Goal: Task Accomplishment & Management: Use online tool/utility

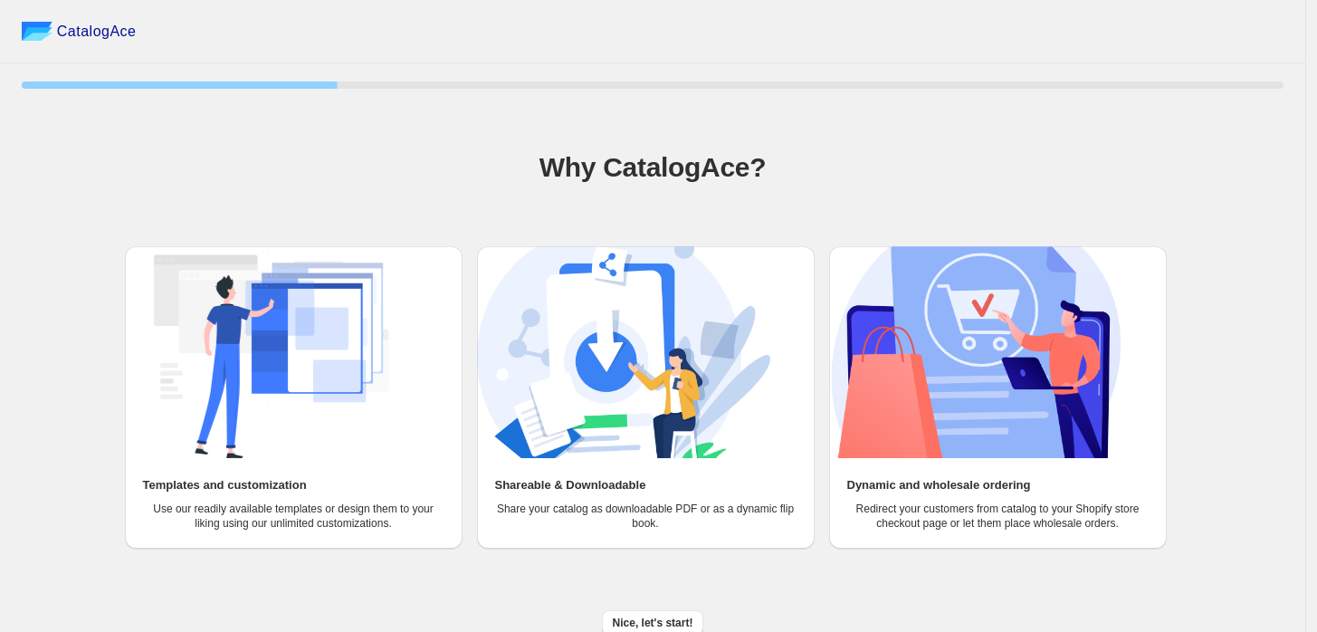
click at [312, 364] on img at bounding box center [271, 352] width 293 height 212
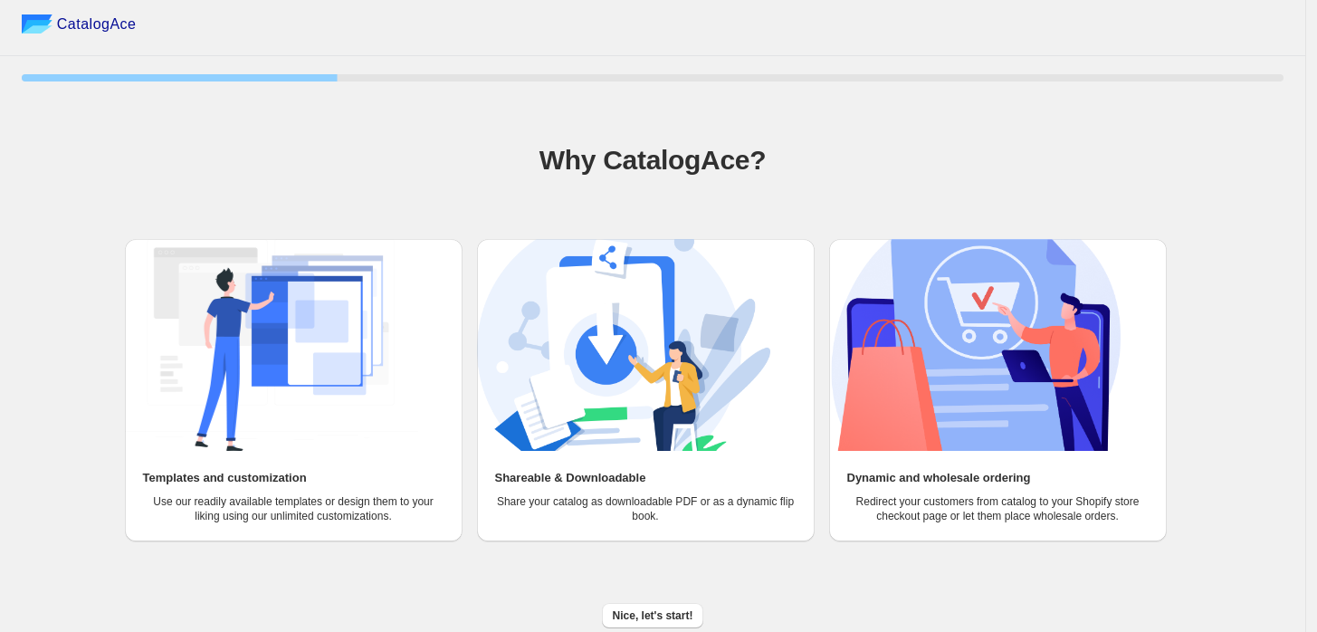
scroll to position [10, 0]
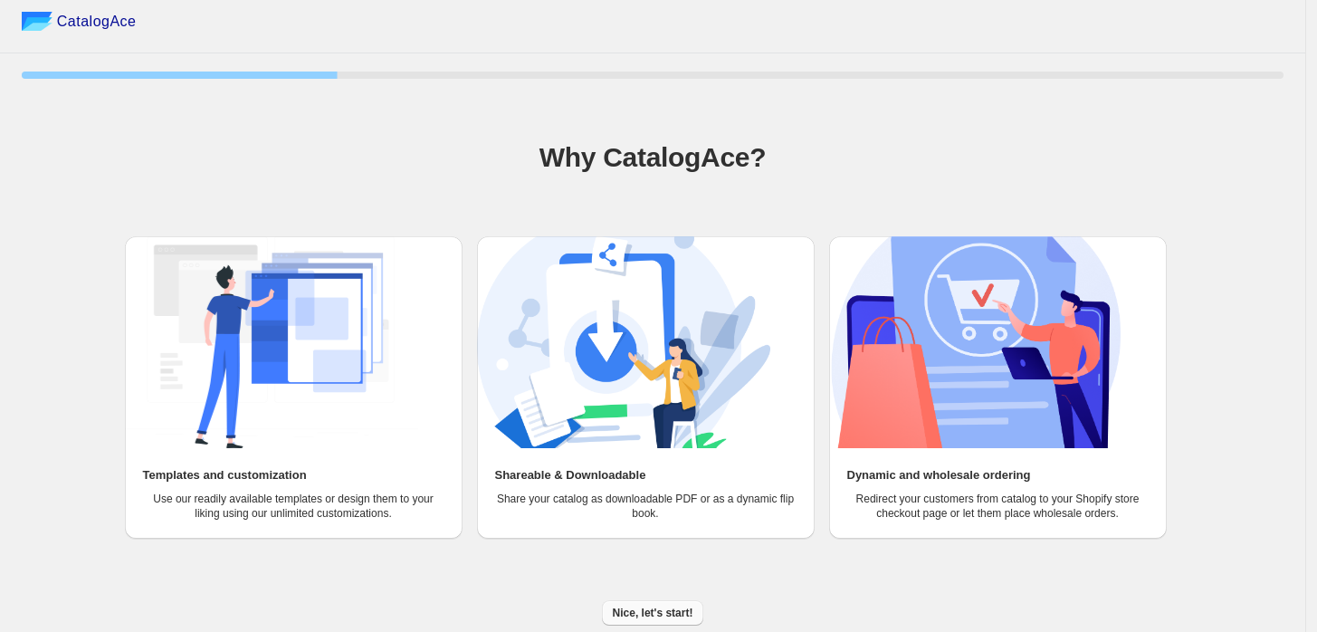
click at [642, 616] on span "Nice, let's start!" at bounding box center [653, 613] width 81 height 14
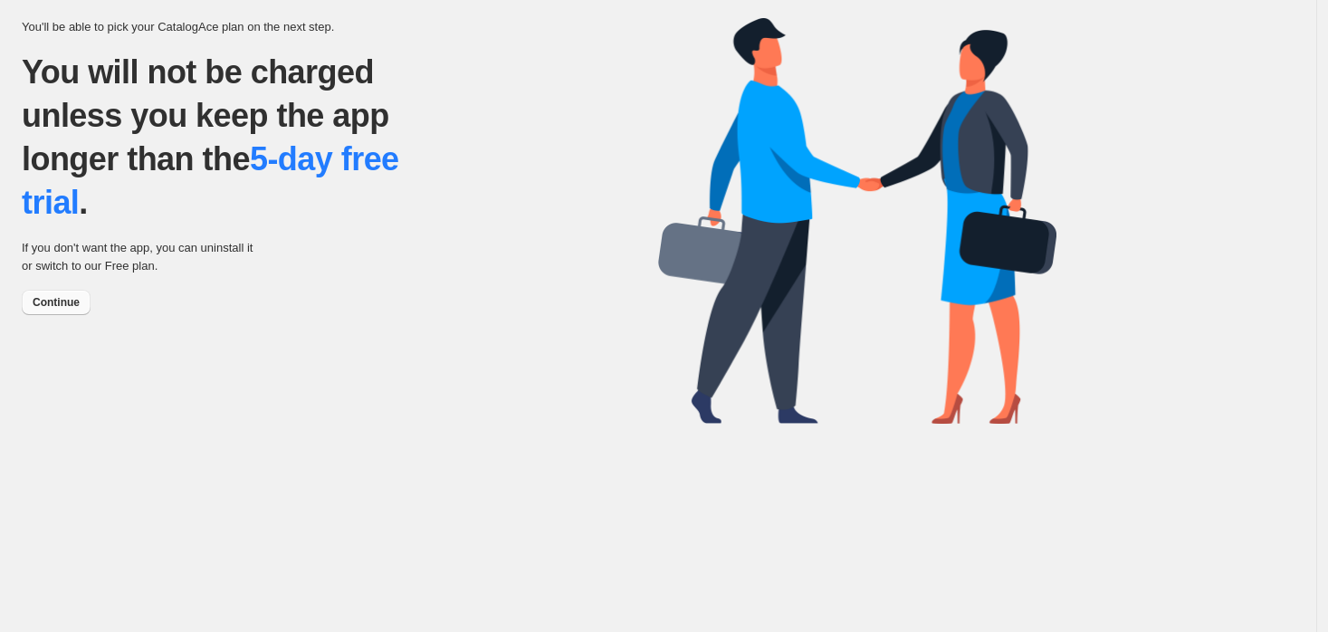
click at [74, 306] on span "Continue" at bounding box center [56, 302] width 47 height 14
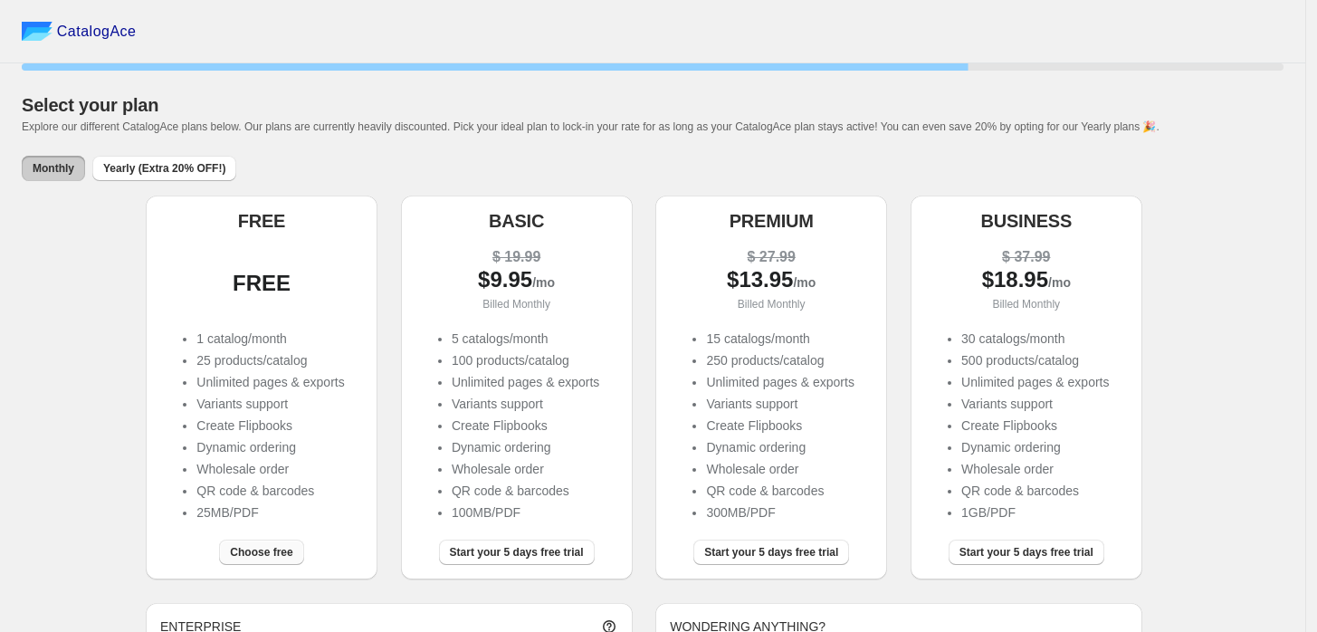
click at [253, 558] on span "Choose free" at bounding box center [261, 552] width 62 height 14
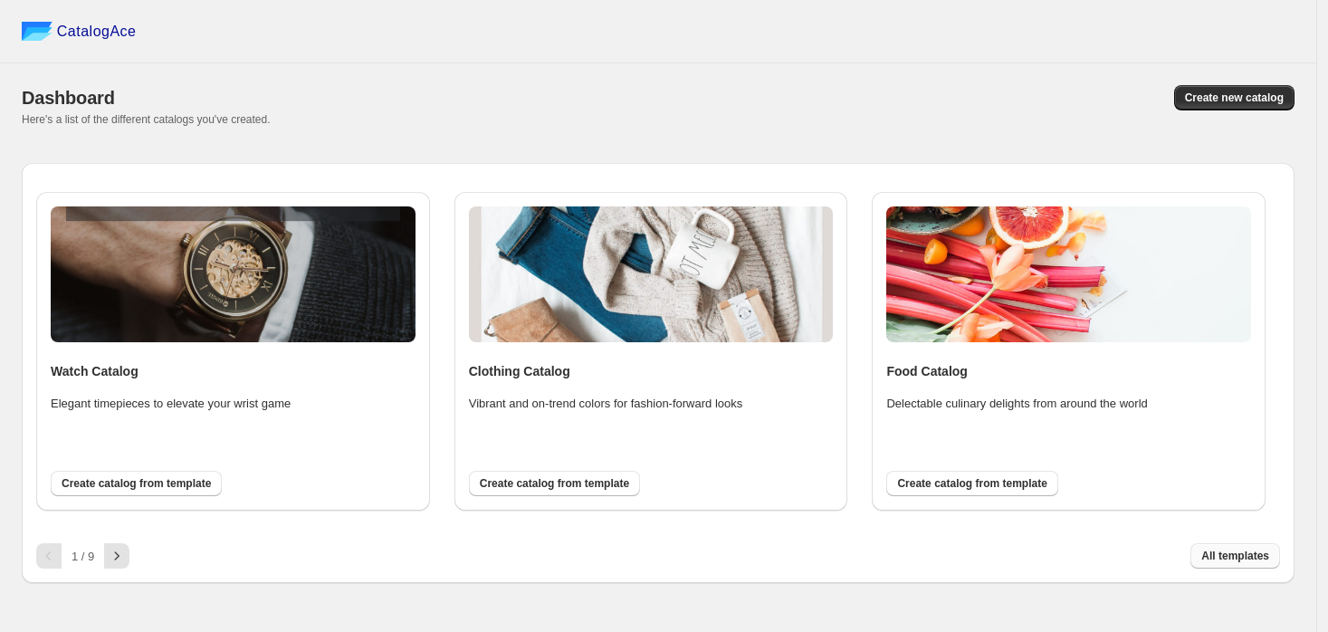
click at [1234, 561] on span "All templates" at bounding box center [1235, 556] width 68 height 14
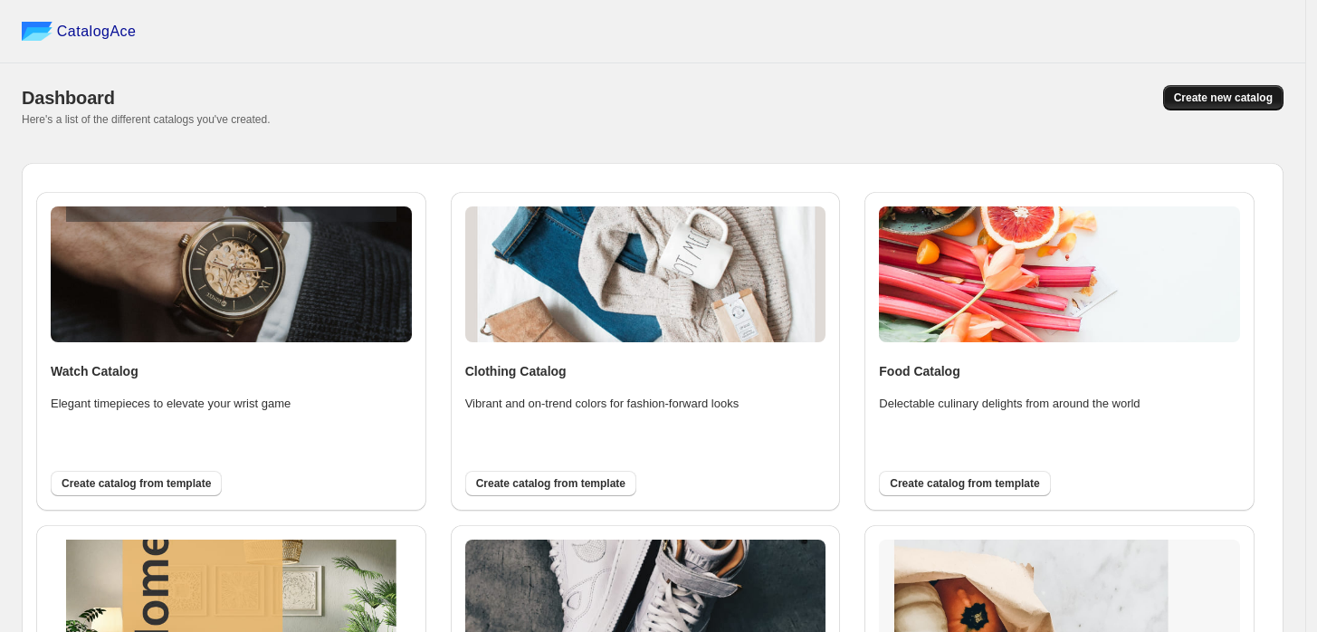
click at [1231, 97] on span "Create new catalog" at bounding box center [1223, 98] width 99 height 14
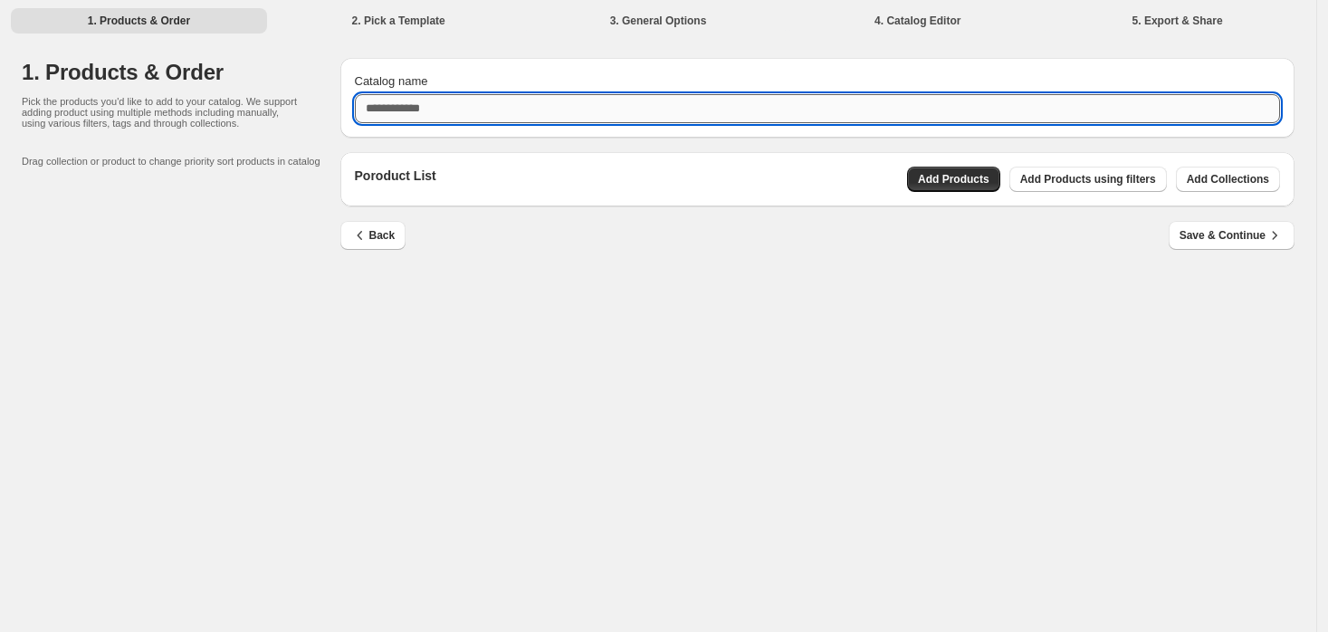
click at [444, 111] on input "Catalog name" at bounding box center [818, 108] width 926 height 29
type input "****"
click at [1144, 177] on span "Add Products using filters" at bounding box center [1088, 179] width 136 height 14
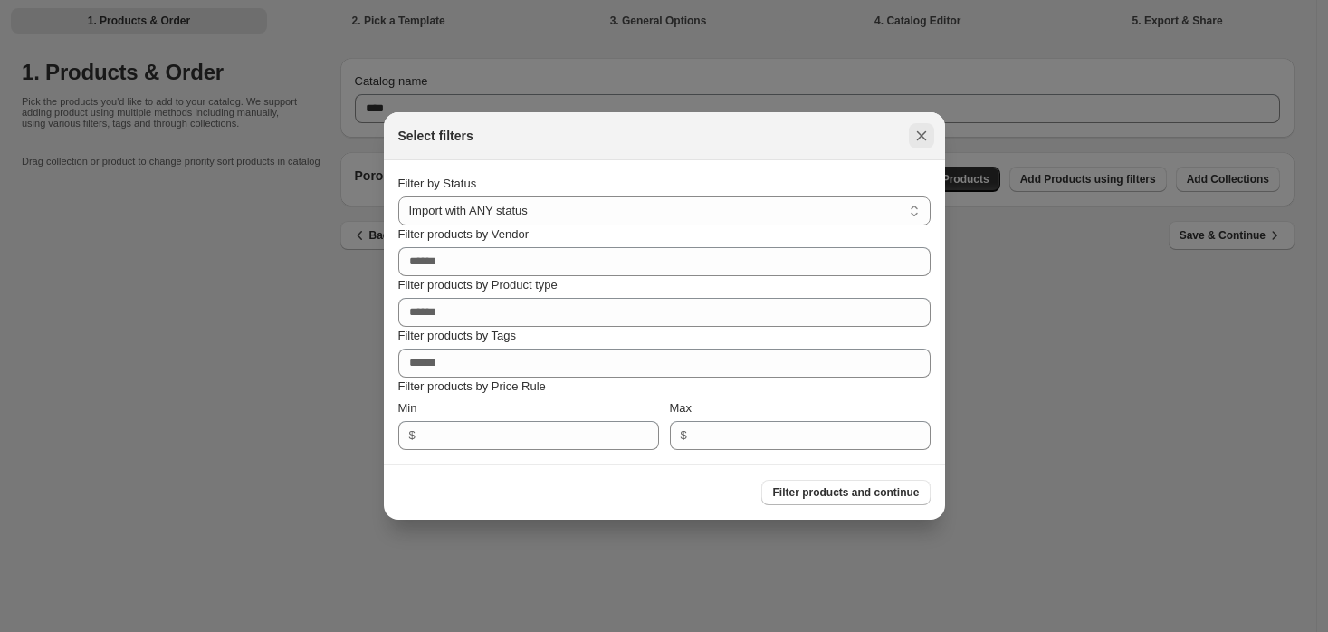
click at [910, 132] on button ":rm:" at bounding box center [921, 135] width 25 height 25
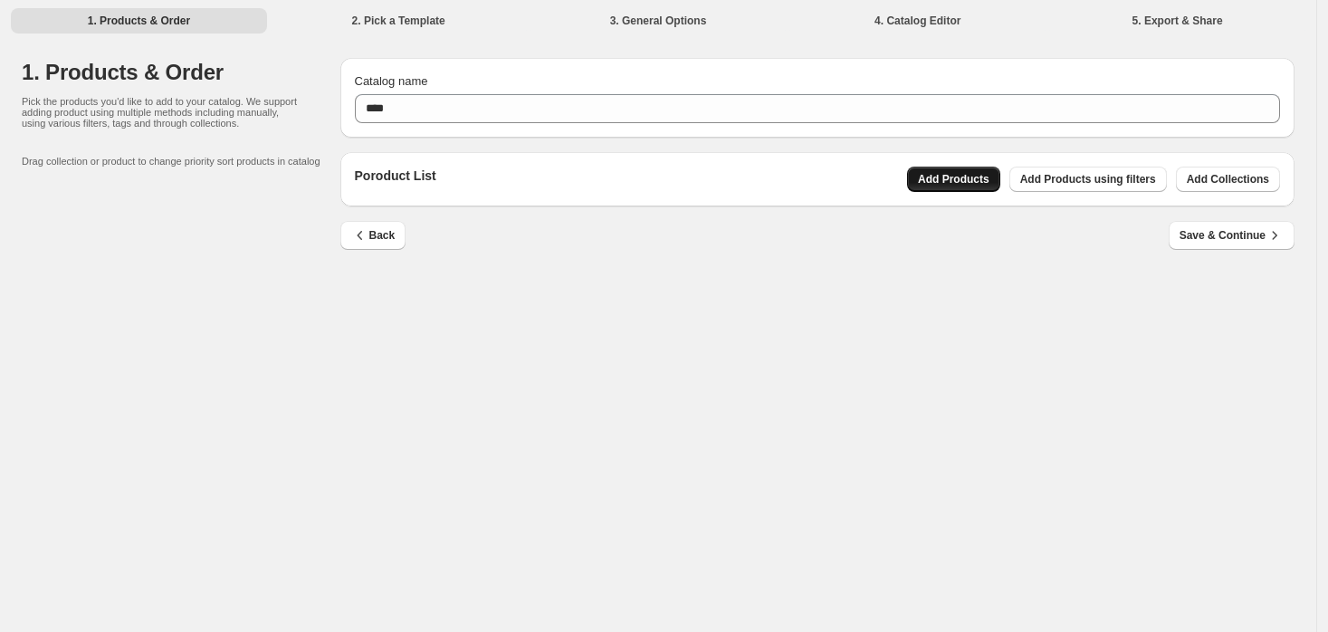
click at [970, 172] on span "Add Products" at bounding box center [954, 179] width 72 height 14
click at [1189, 183] on button "Add Collections" at bounding box center [1228, 179] width 104 height 25
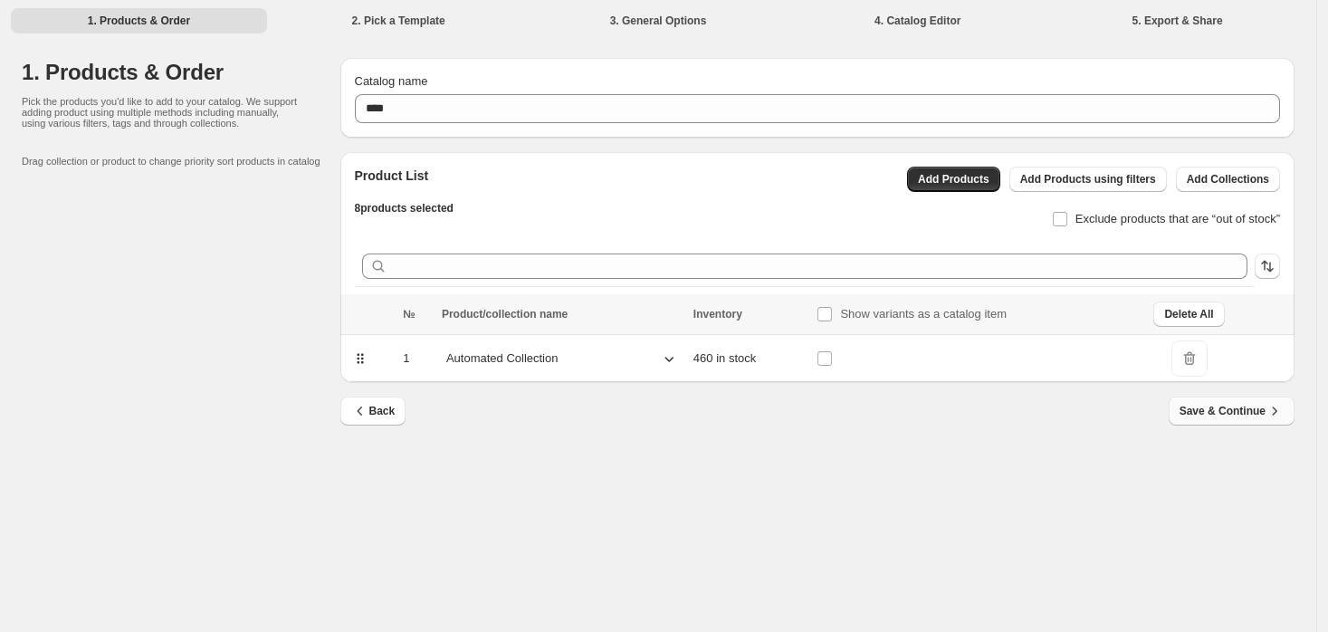
click at [1236, 410] on span "Save & Continue" at bounding box center [1231, 411] width 104 height 18
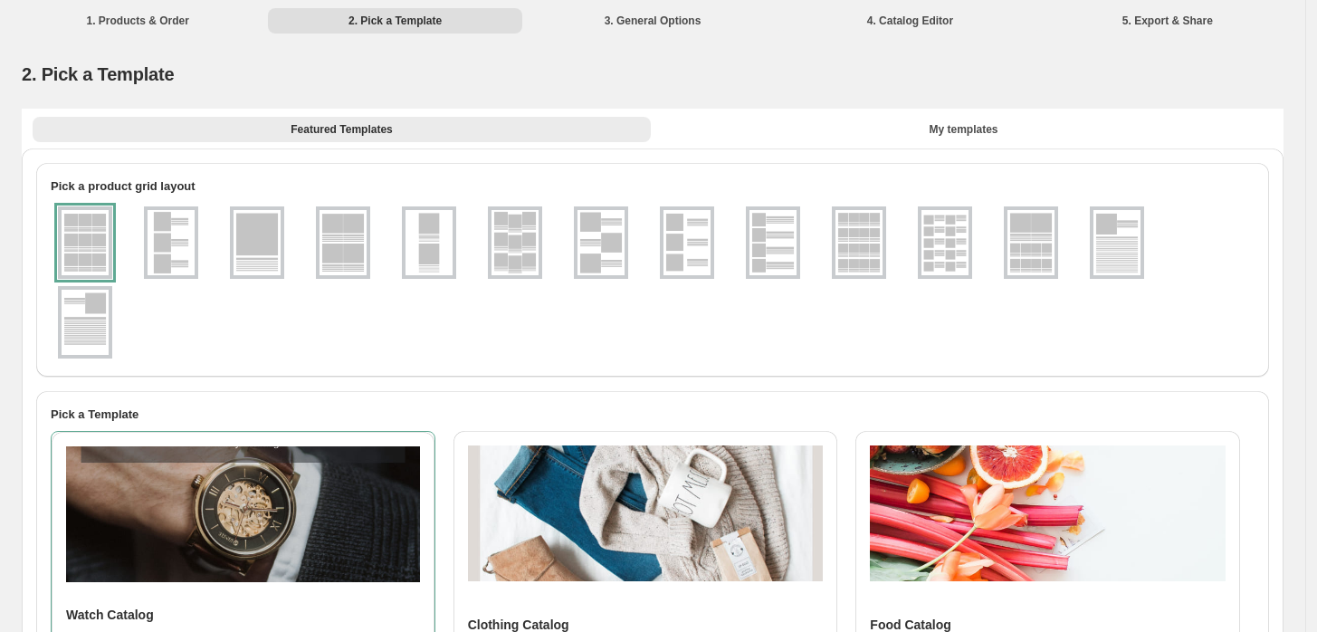
click at [773, 252] on img at bounding box center [772, 242] width 47 height 65
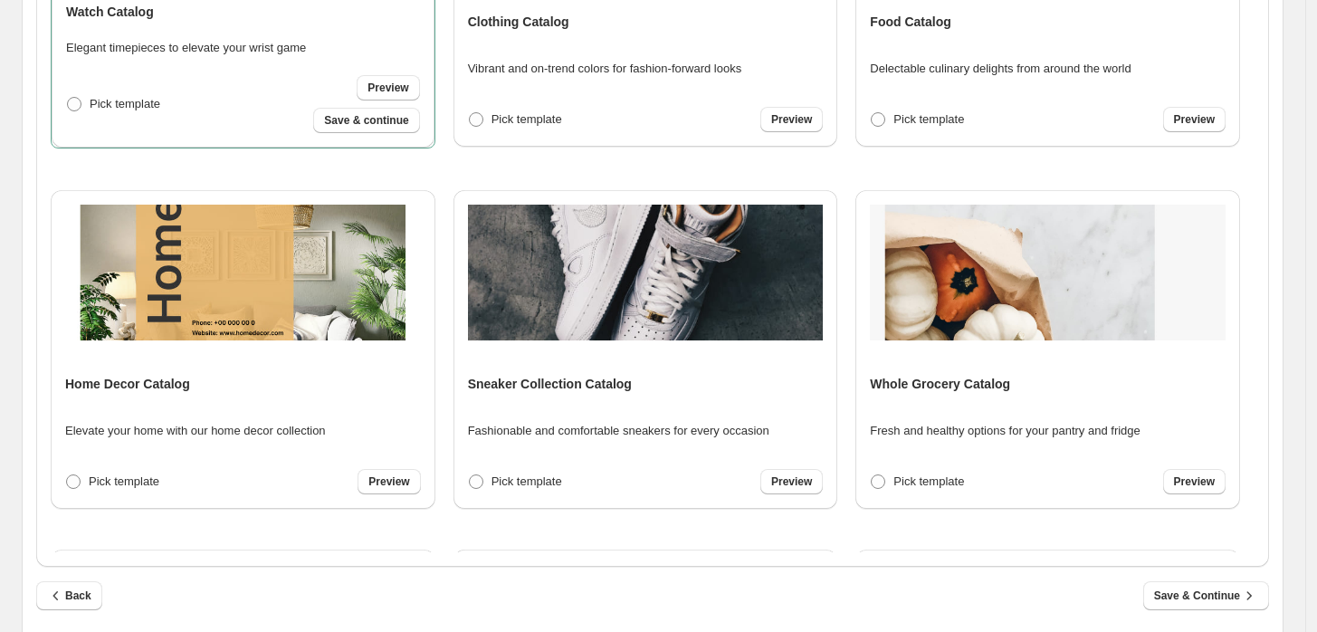
scroll to position [637, 0]
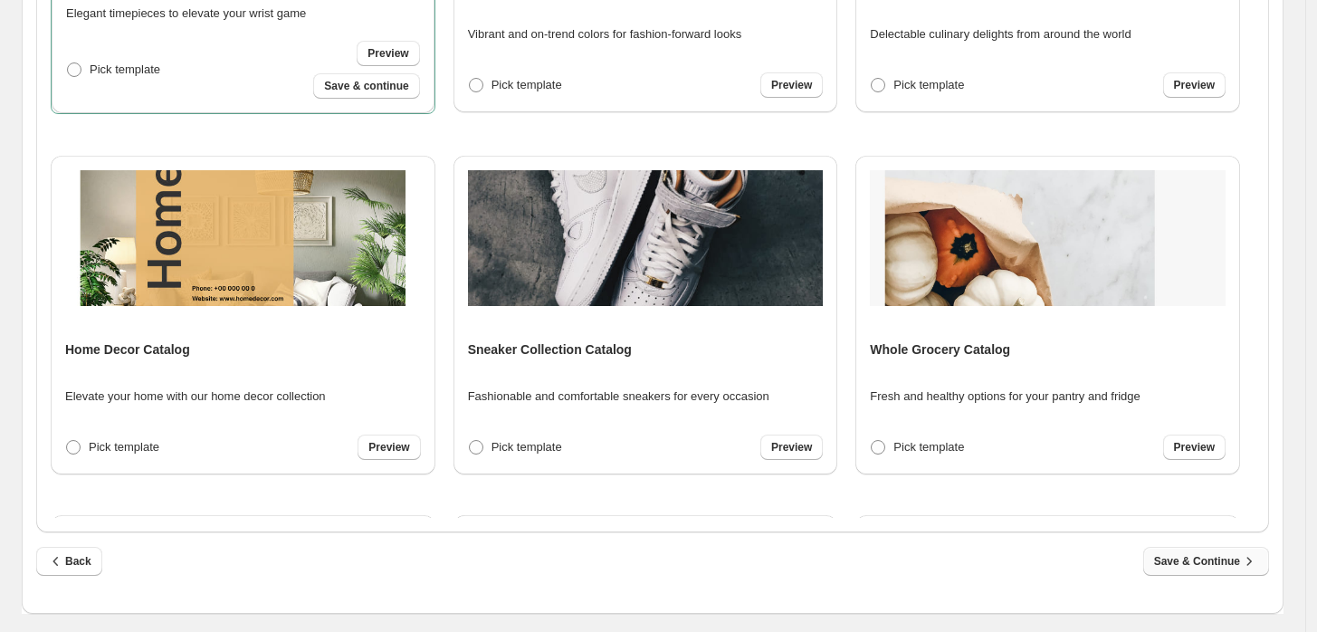
click at [1240, 567] on span "Save & Continue" at bounding box center [1206, 561] width 104 height 18
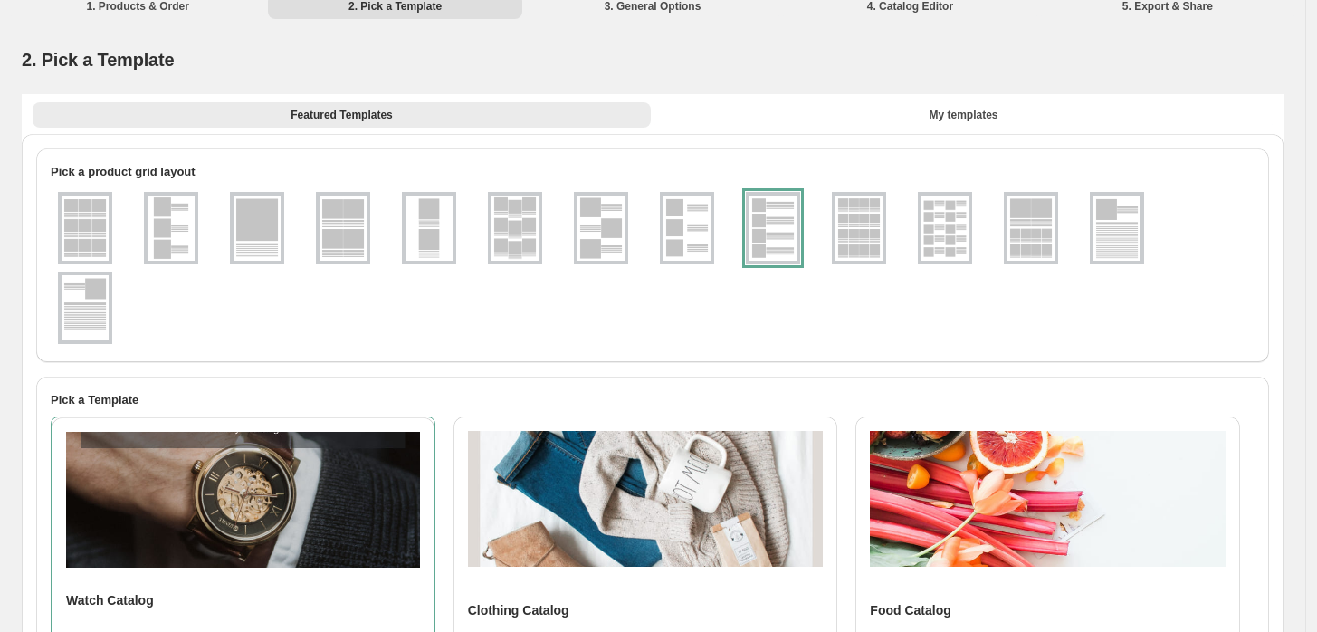
select select "**********"
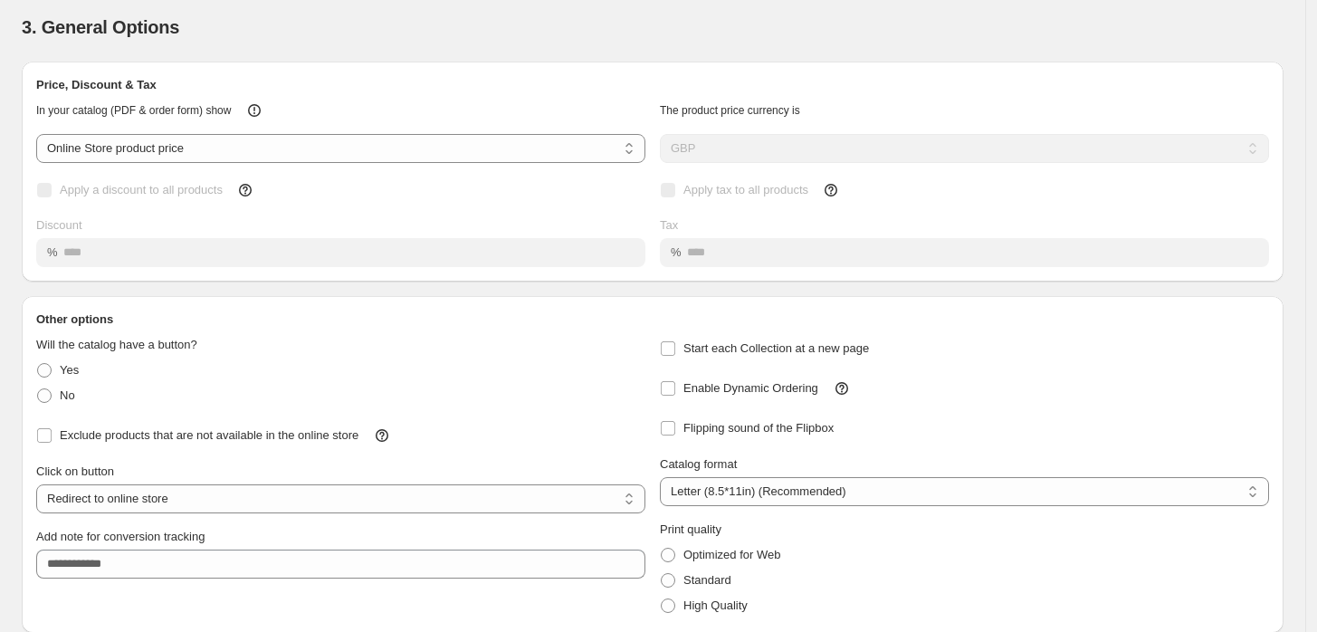
scroll to position [115, 0]
